Goal: Task Accomplishment & Management: Use online tool/utility

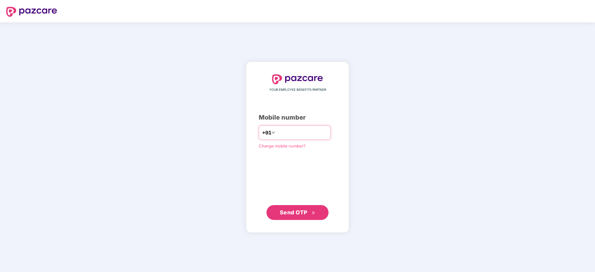
drag, startPoint x: 0, startPoint y: 0, endPoint x: 286, endPoint y: 128, distance: 313.0
click at [289, 133] on input "number" at bounding box center [302, 133] width 51 height 10
type input "**********"
click at [294, 218] on button "Send OTP" at bounding box center [298, 212] width 62 height 15
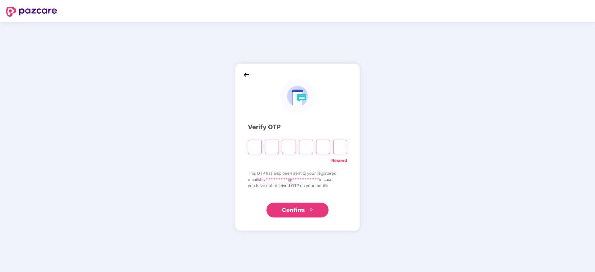
click at [253, 146] on input "Please enter verification code. Digit 1" at bounding box center [255, 147] width 14 height 14
type input "*"
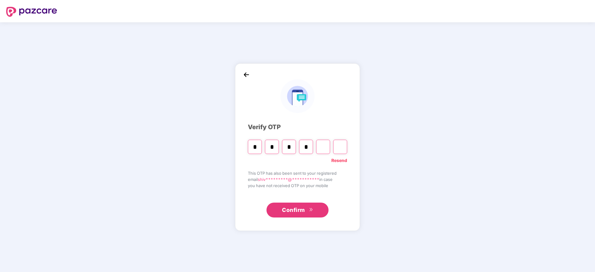
type input "*"
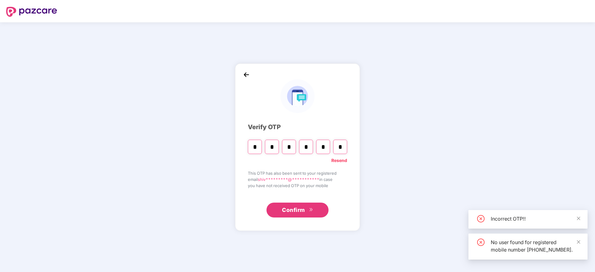
type input "*"
click at [259, 149] on input "*" at bounding box center [255, 147] width 14 height 14
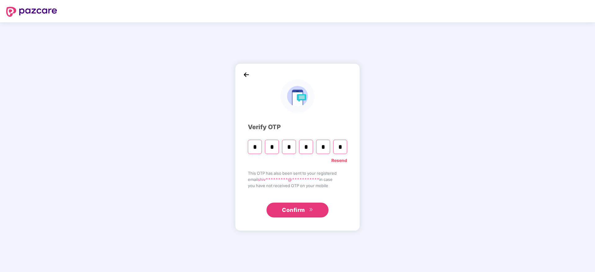
type input "*"
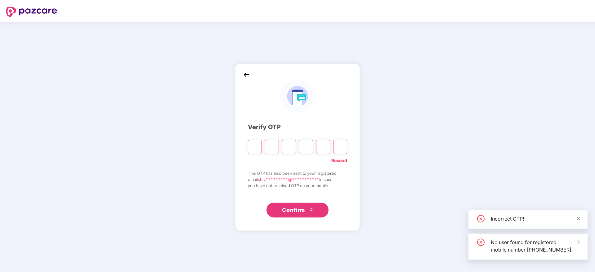
type input "*"
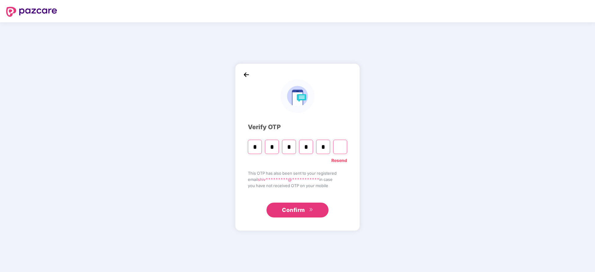
type input "*"
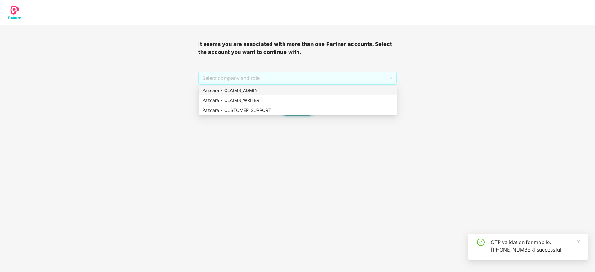
click at [276, 82] on span "Select company and role" at bounding box center [297, 78] width 190 height 12
click at [279, 94] on div "Pazcare - CLAIMS_ADMIN" at bounding box center [297, 90] width 191 height 7
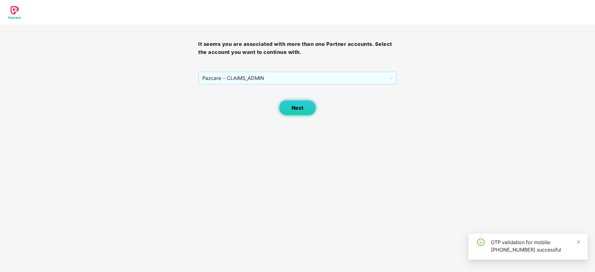
click at [314, 113] on button "Next" at bounding box center [297, 108] width 37 height 16
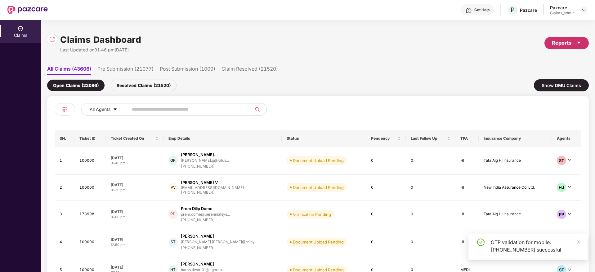
click at [567, 42] on div "Reports" at bounding box center [566, 43] width 29 height 8
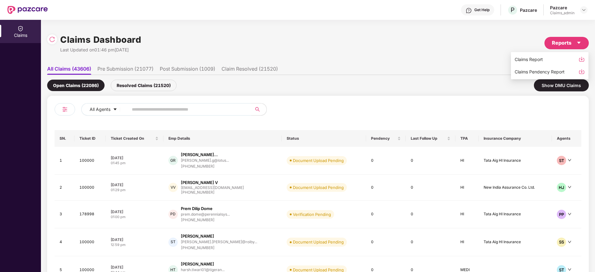
click at [540, 72] on div "Claims Pendency Report" at bounding box center [540, 72] width 50 height 7
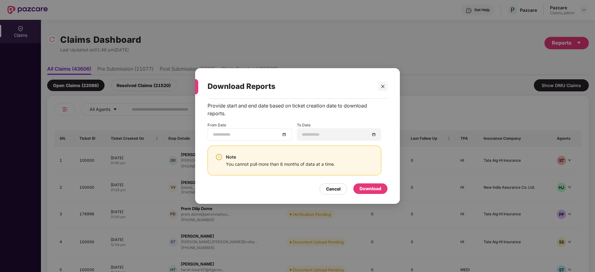
click at [282, 134] on div at bounding box center [250, 134] width 74 height 7
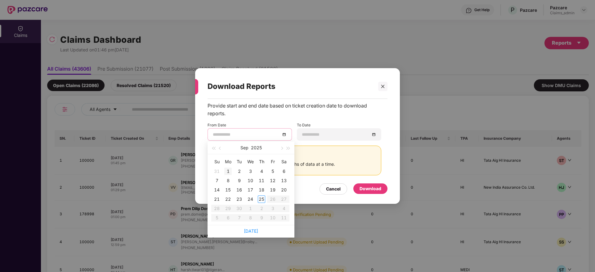
type input "**********"
click at [223, 147] on button "button" at bounding box center [220, 148] width 7 height 12
click at [224, 148] on div "[DATE]" at bounding box center [251, 148] width 87 height 13
click at [224, 149] on div "[DATE]" at bounding box center [251, 148] width 54 height 12
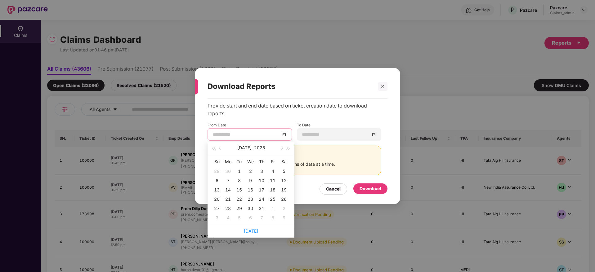
click at [225, 148] on div "[DATE]" at bounding box center [251, 148] width 54 height 12
click at [223, 148] on button "button" at bounding box center [220, 148] width 7 height 12
type input "**********"
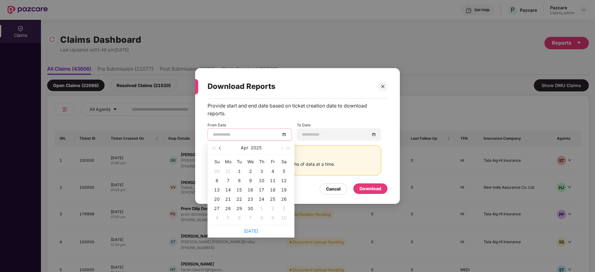
click at [218, 147] on button "button" at bounding box center [220, 148] width 7 height 12
click at [220, 147] on span "button" at bounding box center [220, 148] width 3 height 3
click at [280, 149] on button "button" at bounding box center [281, 148] width 7 height 12
type input "**********"
click at [251, 209] on div "26" at bounding box center [250, 208] width 7 height 7
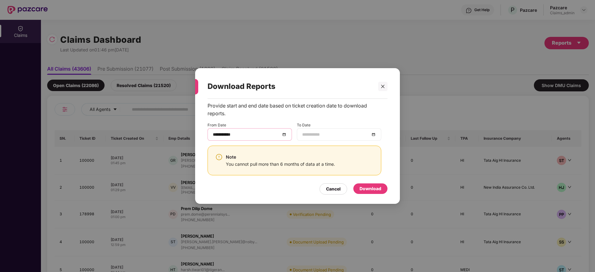
click at [375, 133] on div at bounding box center [339, 134] width 74 height 7
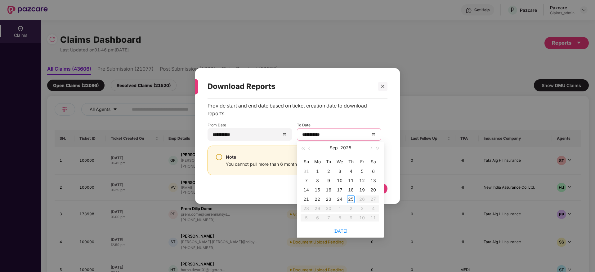
type input "**********"
click at [352, 198] on div "25" at bounding box center [350, 199] width 7 height 7
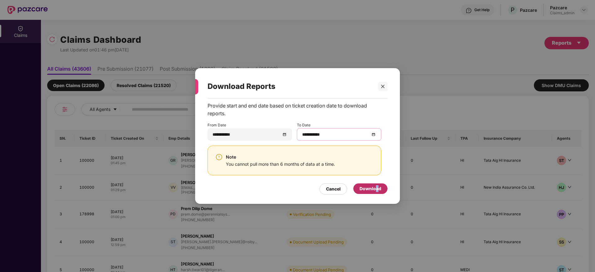
click at [378, 190] on div "Download" at bounding box center [371, 189] width 22 height 7
